Goal: Task Accomplishment & Management: Manage account settings

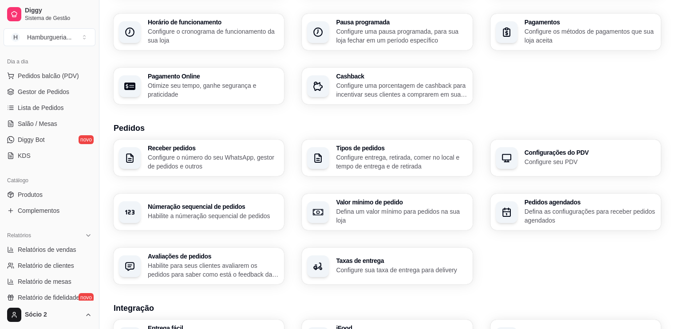
scroll to position [93, 0]
click at [190, 95] on p "Otimize seu tempo, ganhe segurança e praticidade" at bounding box center [212, 90] width 127 height 17
select select "4.98"
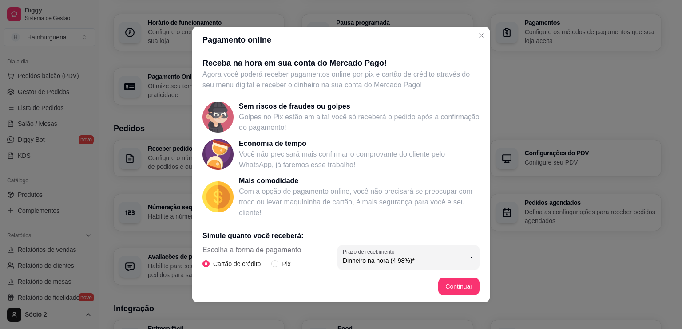
click at [431, 285] on footer "Continuar" at bounding box center [341, 287] width 298 height 32
click at [447, 286] on button "Continuar" at bounding box center [458, 287] width 41 height 18
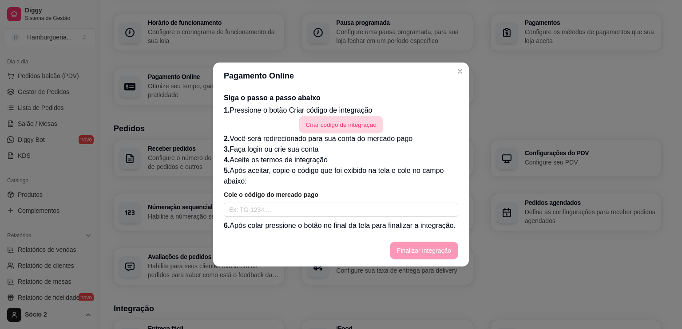
click at [325, 118] on button "Criar código de integração" at bounding box center [341, 124] width 84 height 17
click at [348, 124] on button "Criar código de integração" at bounding box center [341, 124] width 84 height 17
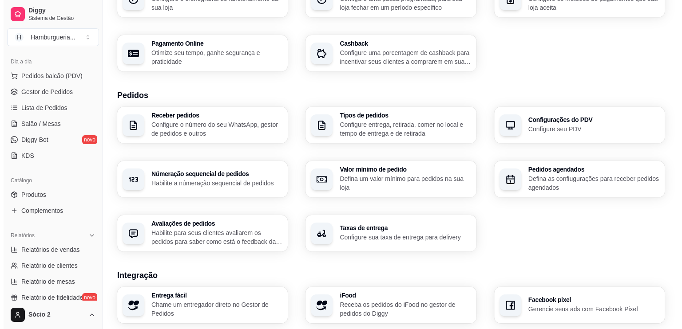
scroll to position [136, 0]
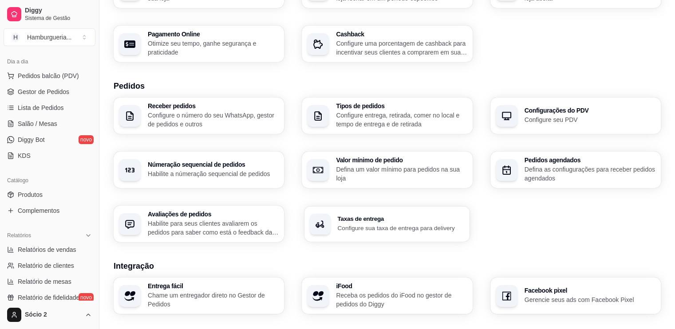
click at [358, 229] on p "Configure sua taxa de entrega para delivery" at bounding box center [401, 228] width 127 height 8
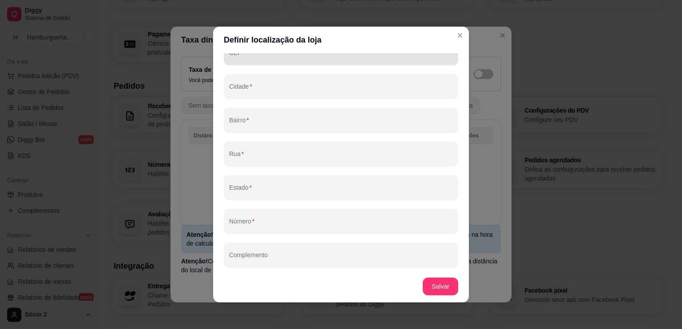
scroll to position [0, 0]
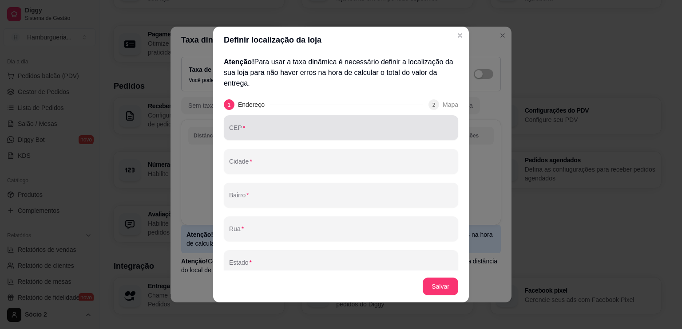
click at [253, 118] on div "CEP" at bounding box center [341, 127] width 234 height 25
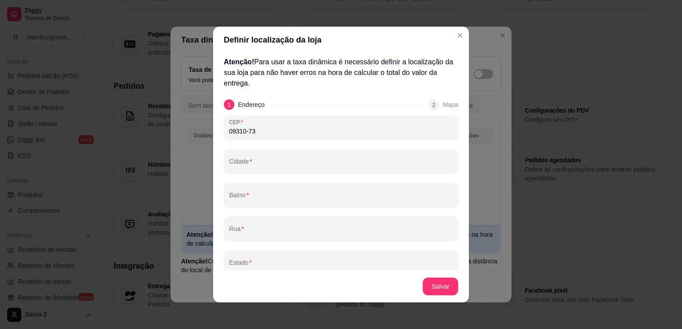
type input "09310-730"
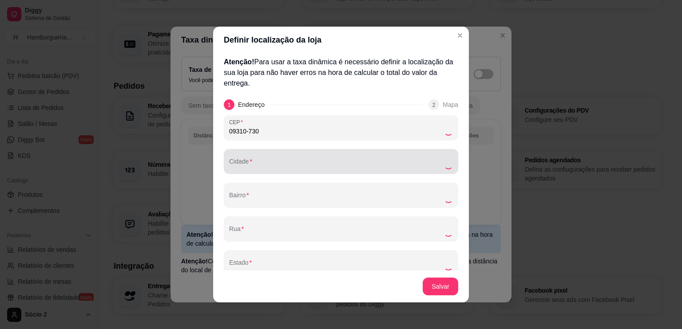
type input "Mauá"
type input "Vila Bocaina"
type input "[GEOGRAPHIC_DATA]"
type input "SP"
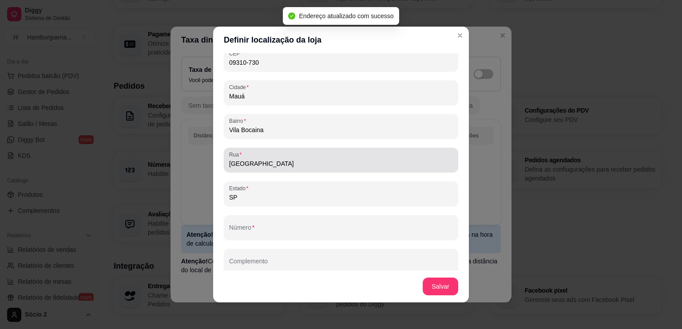
scroll to position [75, 0]
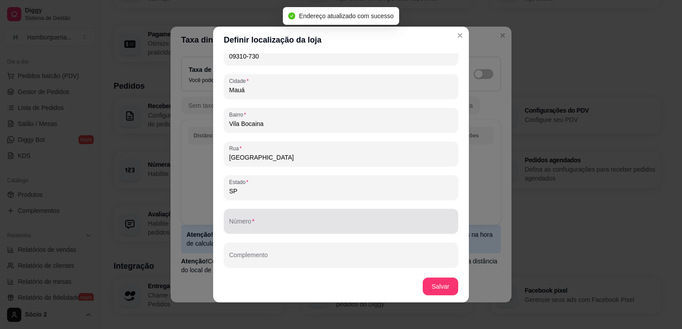
type input "09310-730"
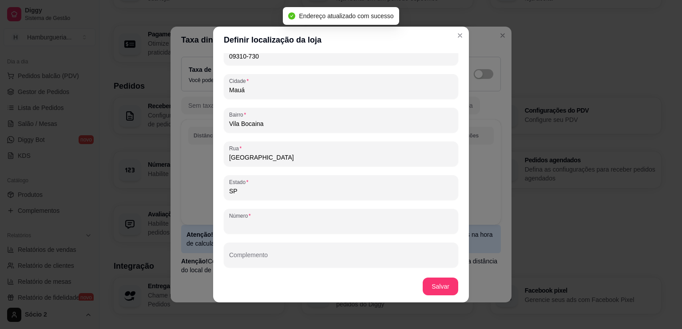
click at [244, 225] on input "Número" at bounding box center [341, 225] width 224 height 9
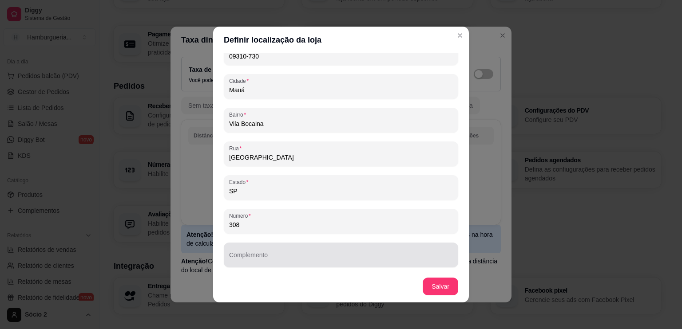
type input "308"
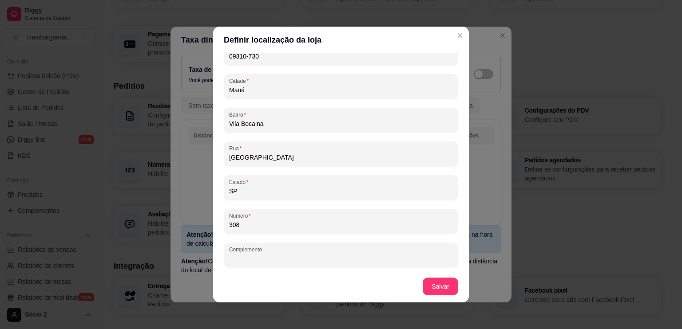
click at [235, 254] on input "Complemento" at bounding box center [341, 258] width 224 height 9
click at [429, 289] on button "Salvar" at bounding box center [440, 286] width 35 height 17
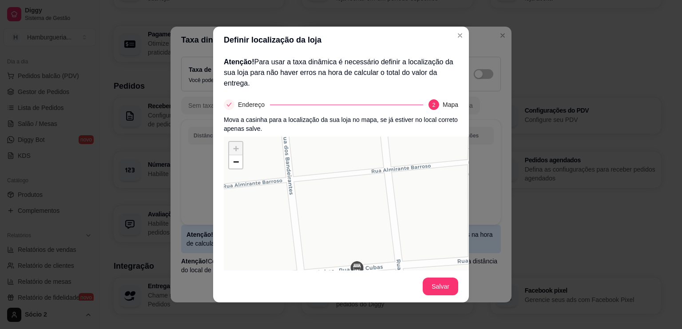
scroll to position [83, 0]
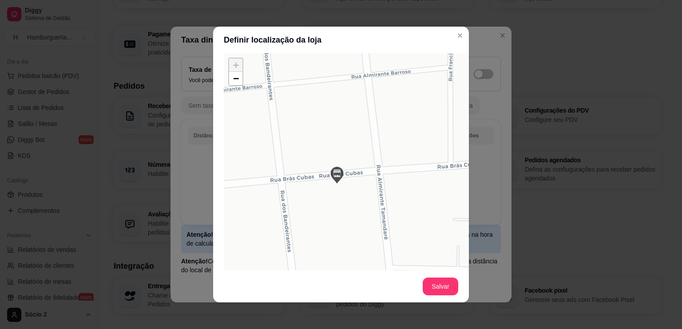
drag, startPoint x: 341, startPoint y: 189, endPoint x: 321, endPoint y: 178, distance: 23.0
click at [321, 178] on div "+ − Leaflet | © OSM & CartoDB" at bounding box center [357, 186] width 266 height 266
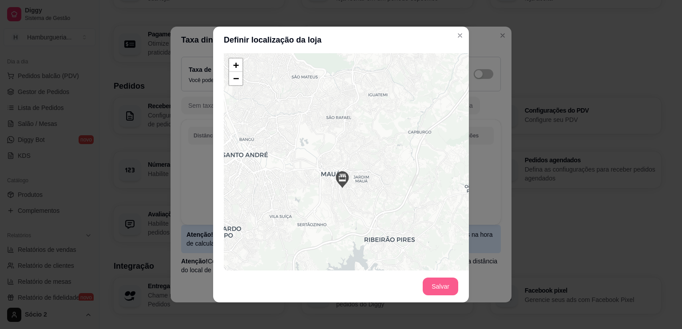
click at [434, 289] on button "Salvar" at bounding box center [441, 287] width 36 height 18
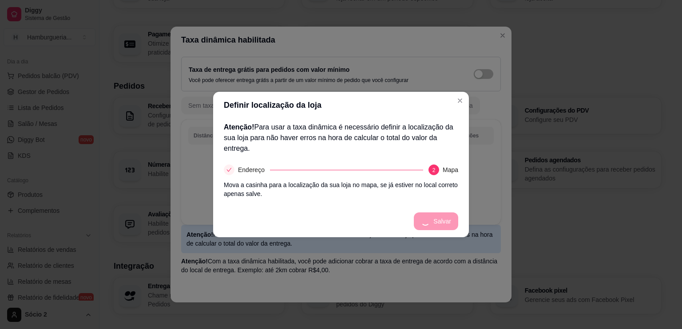
scroll to position [0, 0]
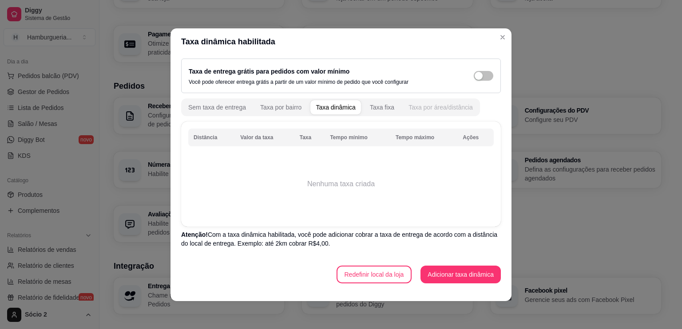
click at [410, 110] on div "Taxa por área/distância" at bounding box center [440, 107] width 64 height 9
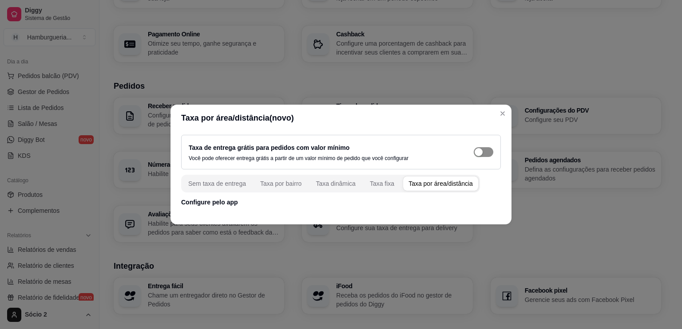
click at [485, 152] on span "button" at bounding box center [484, 152] width 20 height 10
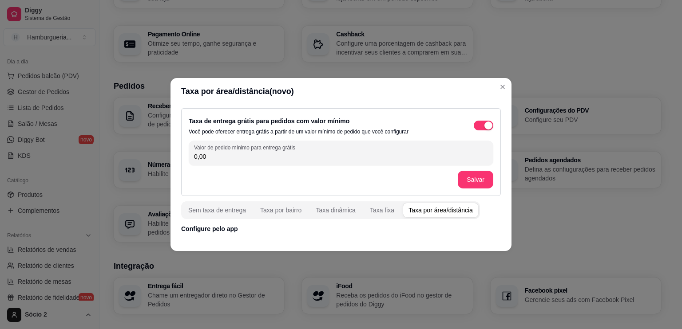
click at [359, 158] on input "0,00" at bounding box center [341, 156] width 294 height 9
type input "60,00"
click at [468, 181] on button "Salvar" at bounding box center [476, 180] width 36 height 18
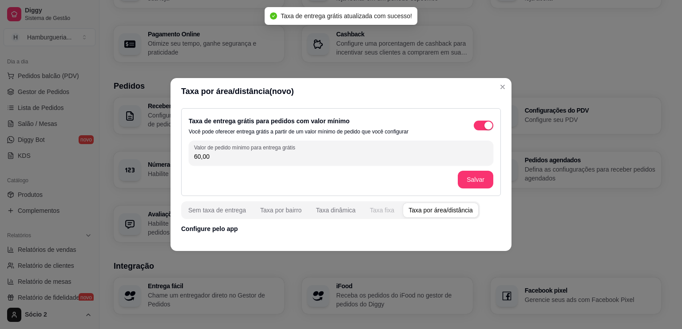
click at [379, 214] on div "Taxa fixa" at bounding box center [382, 210] width 24 height 9
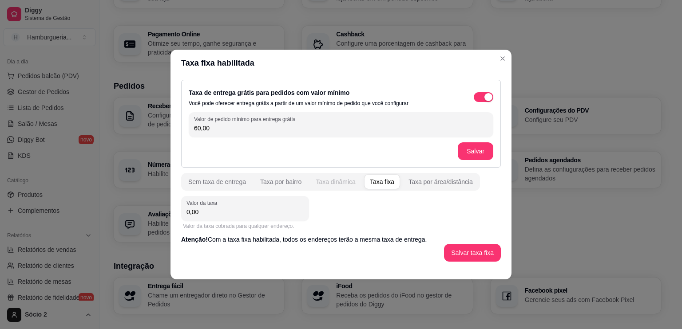
click at [330, 180] on div "Taxa dinâmica" at bounding box center [336, 182] width 40 height 9
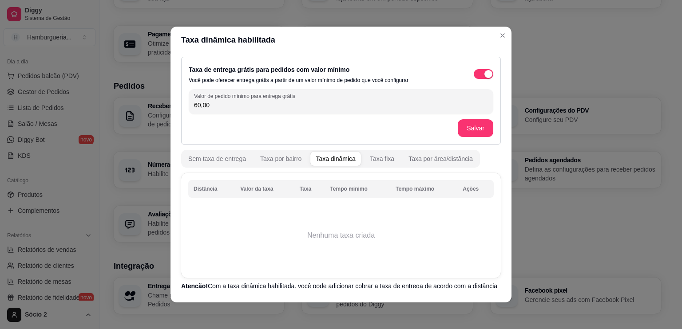
scroll to position [50, 0]
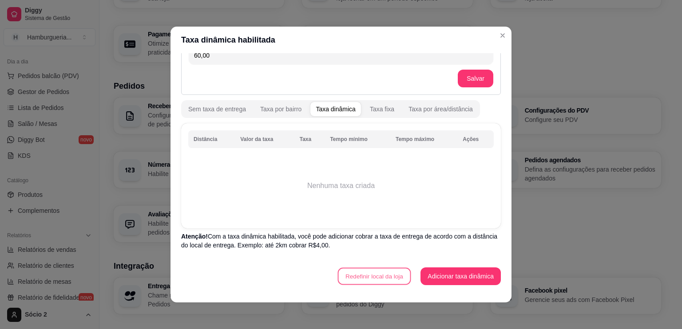
click at [358, 275] on button "Redefinir local da loja" at bounding box center [373, 276] width 73 height 17
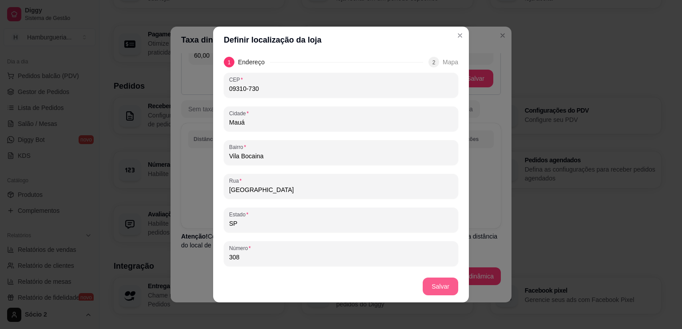
click at [428, 287] on button "Salvar" at bounding box center [441, 287] width 36 height 18
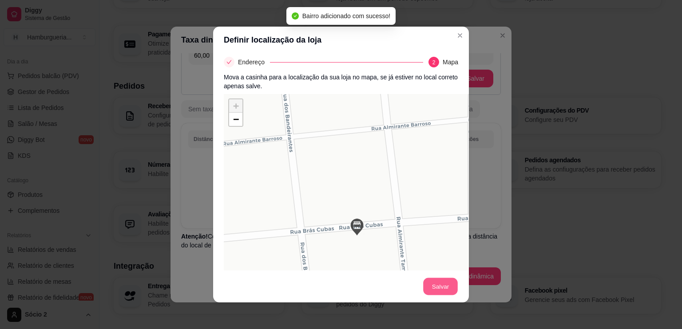
click at [432, 284] on button "Salvar" at bounding box center [440, 286] width 35 height 17
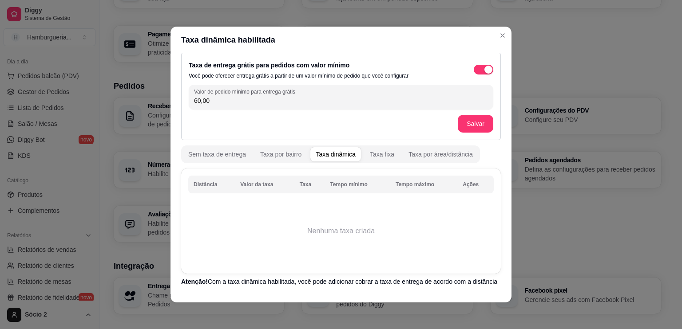
scroll to position [0, 0]
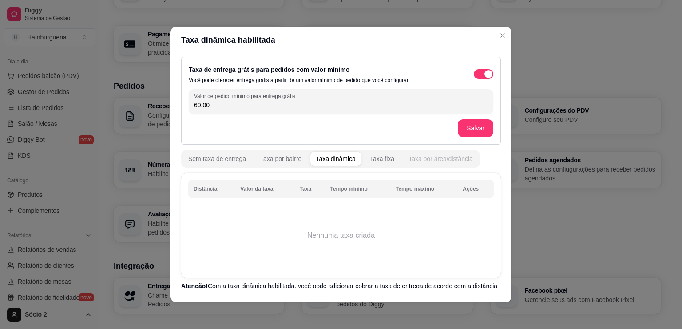
click at [408, 161] on div "Taxa por área/distância" at bounding box center [440, 158] width 64 height 9
